Goal: Information Seeking & Learning: Learn about a topic

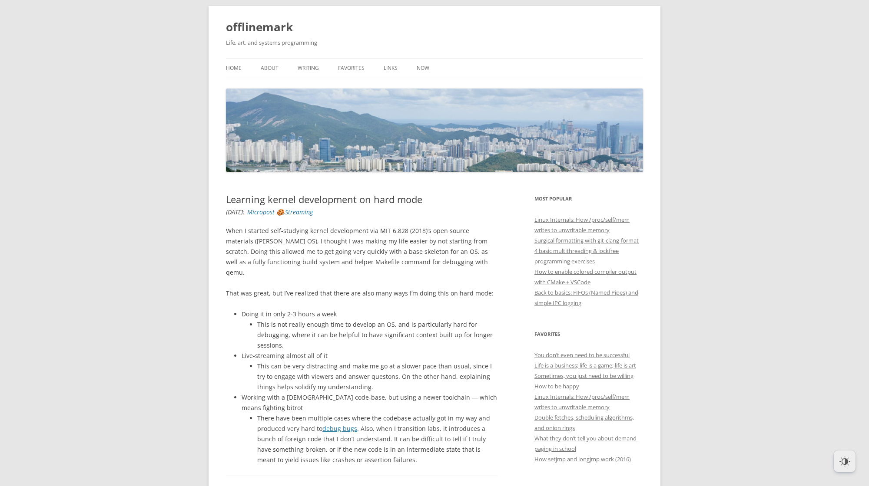
scroll to position [20, 0]
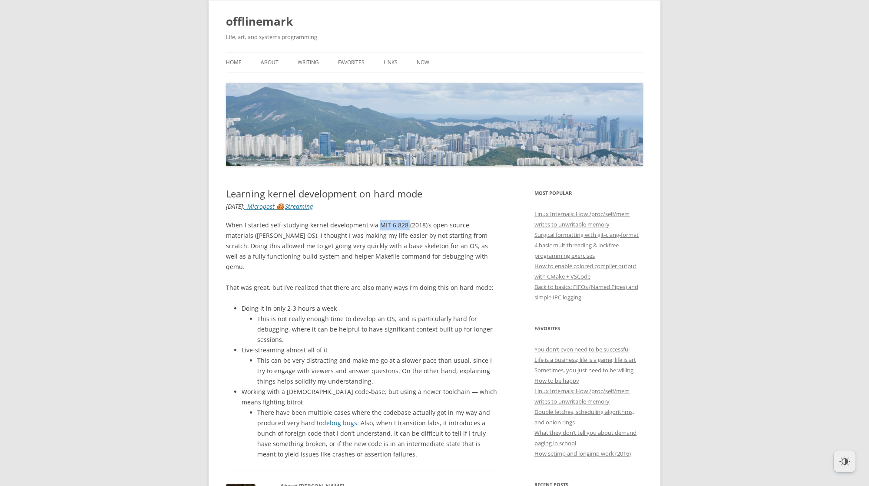
drag, startPoint x: 403, startPoint y: 224, endPoint x: 376, endPoint y: 224, distance: 27.4
click at [376, 224] on p "When I started self-studying kernel development via MIT 6.828 (2018)’s open sou…" at bounding box center [361, 246] width 271 height 52
copy p "MIT 6.828"
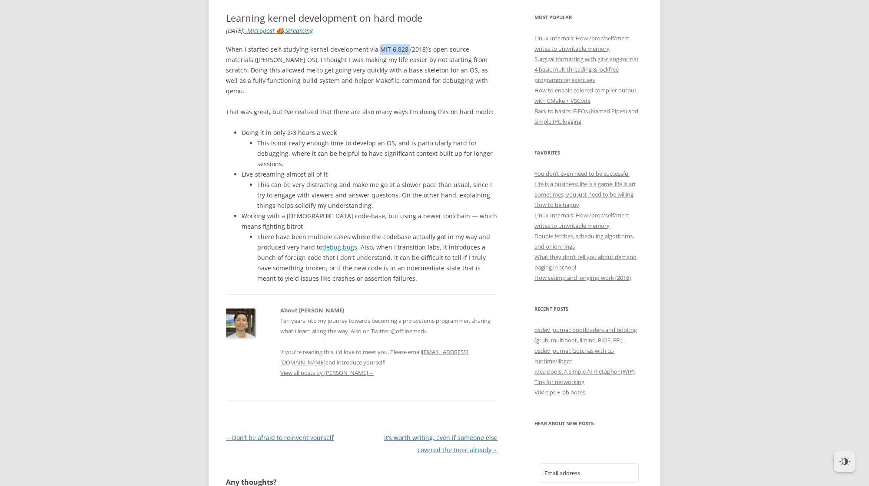
scroll to position [0, 0]
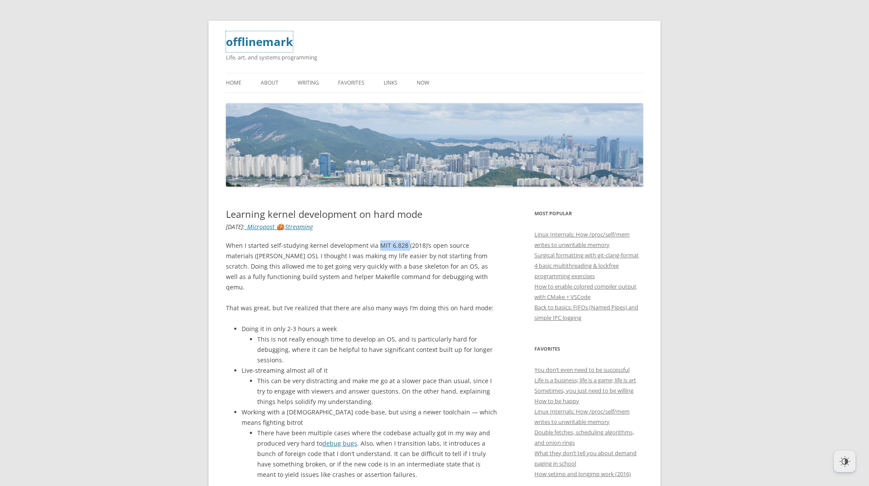
click at [255, 40] on link "offlinemark" at bounding box center [259, 41] width 67 height 21
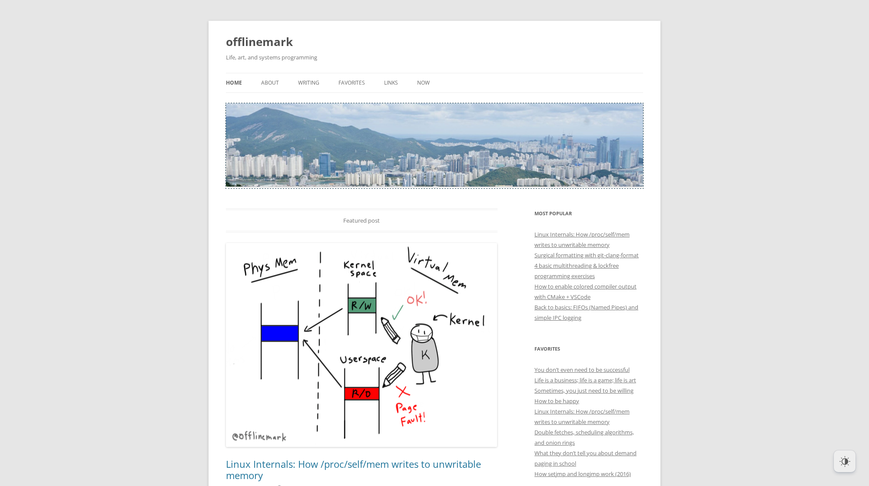
click at [370, 143] on img at bounding box center [434, 144] width 417 height 83
click at [265, 83] on link "About" at bounding box center [270, 82] width 18 height 19
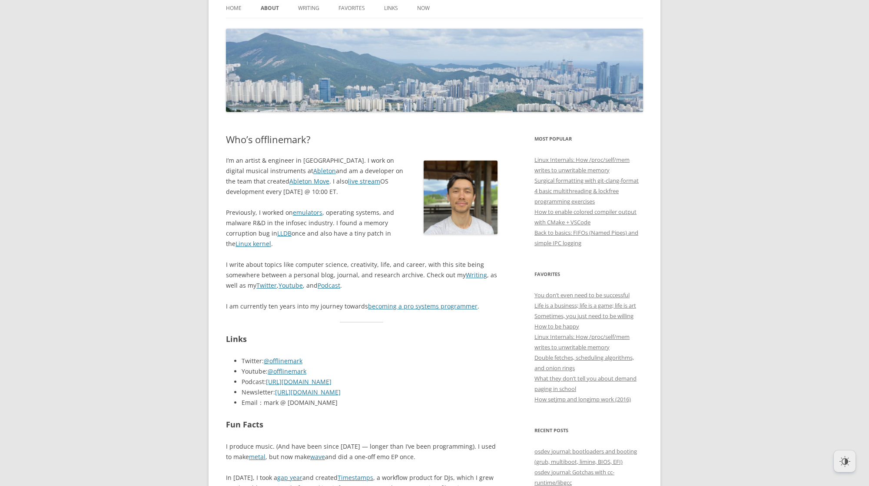
scroll to position [97, 0]
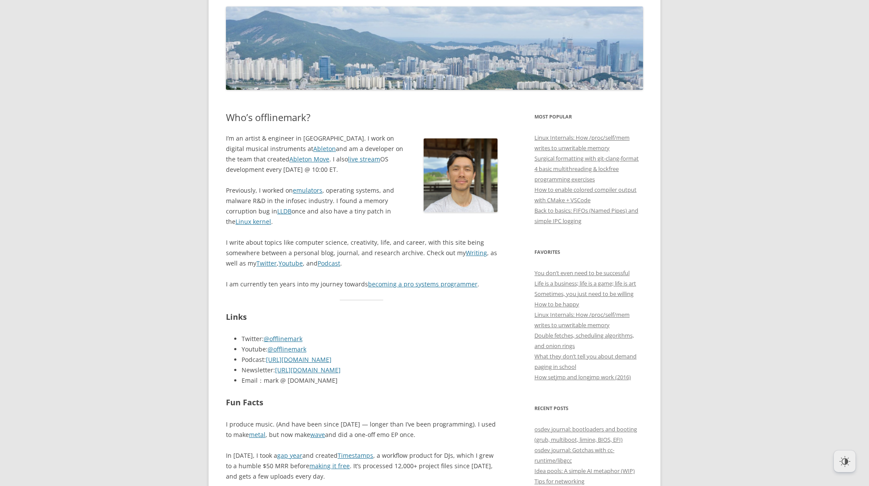
click at [260, 153] on p "I’m an artist & engineer in [GEOGRAPHIC_DATA]. I work on digital musical instru…" at bounding box center [361, 154] width 271 height 42
click at [289, 155] on link "Ableton Move" at bounding box center [309, 159] width 40 height 8
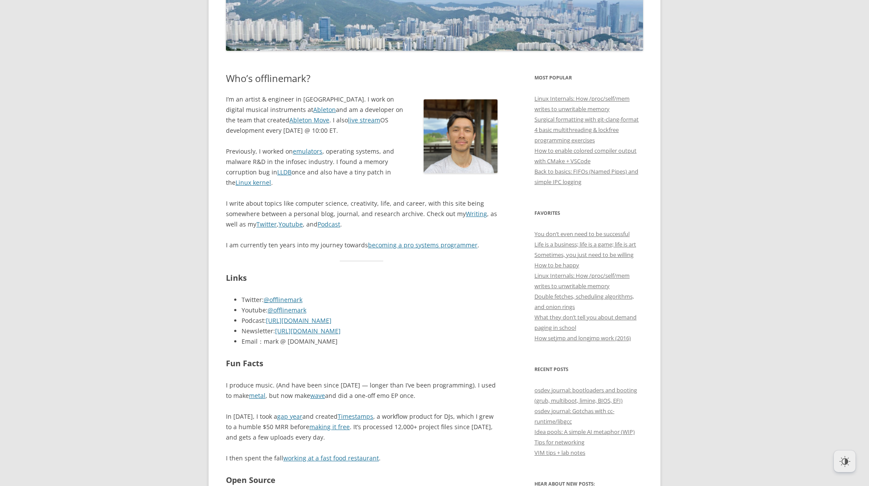
scroll to position [144, 0]
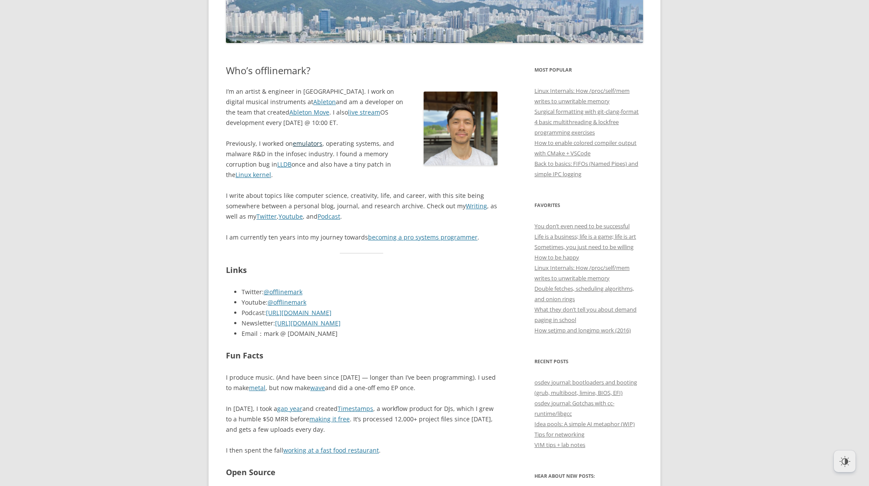
click at [307, 146] on link "emulators" at bounding box center [308, 143] width 30 height 8
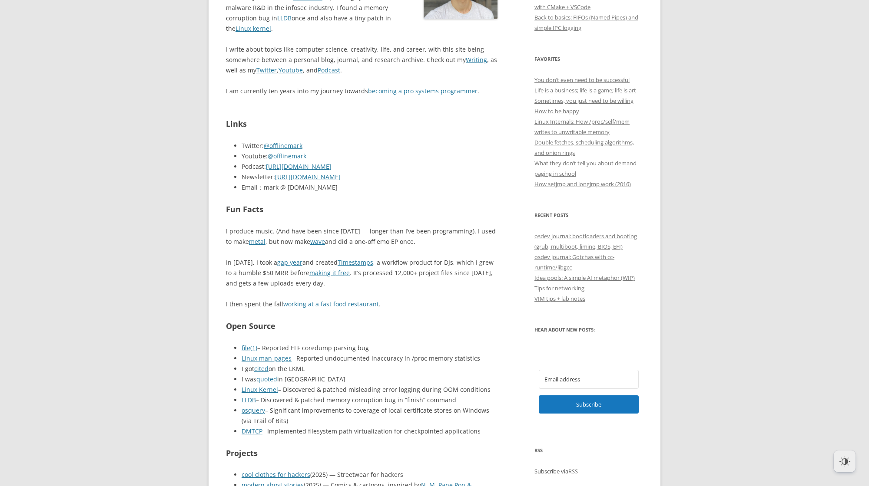
scroll to position [328, 0]
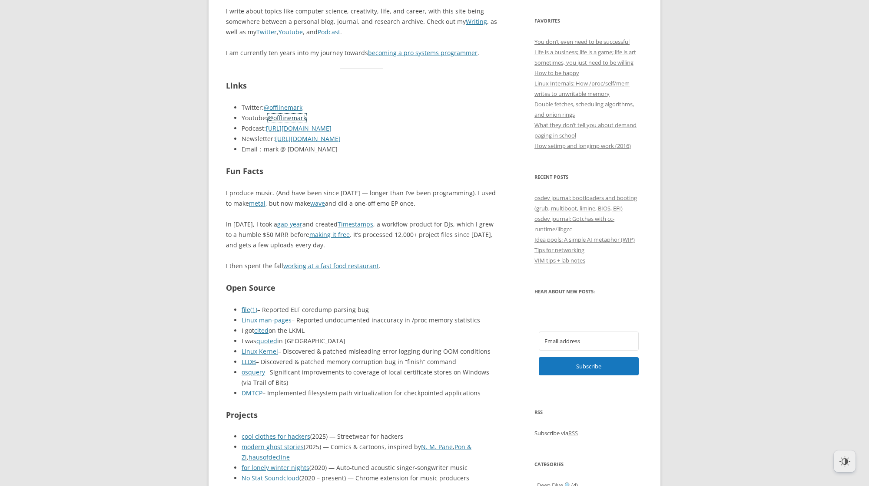
click at [280, 121] on link "@offlinemark" at bounding box center [287, 118] width 39 height 8
